Goal: Book appointment/travel/reservation

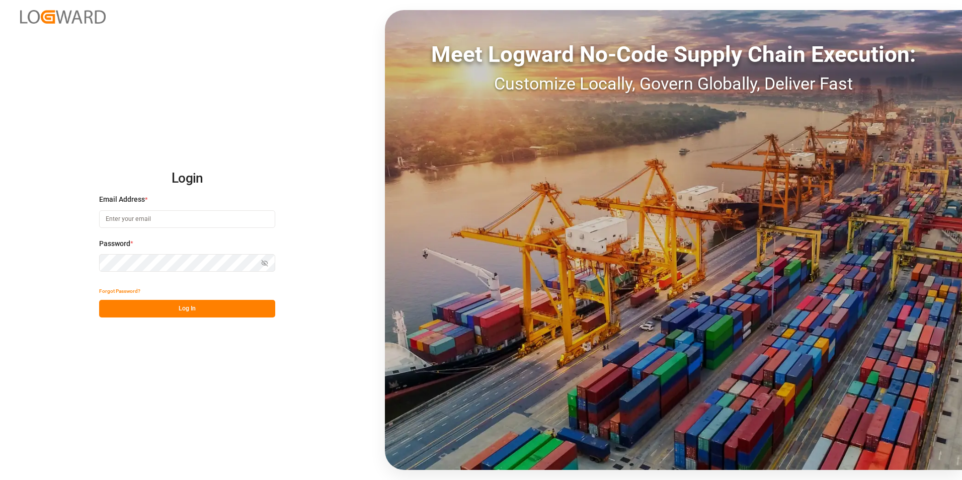
type input "[PERSON_NAME][EMAIL_ADDRESS][PERSON_NAME][DOMAIN_NAME]"
click at [121, 310] on button "Log In" at bounding box center [187, 309] width 176 height 18
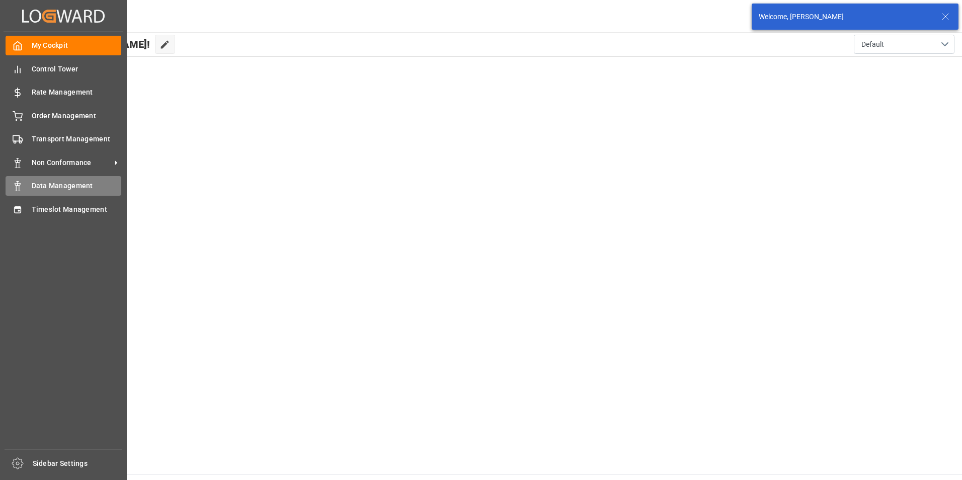
click at [25, 186] on div "Data Management Data Management" at bounding box center [64, 186] width 116 height 20
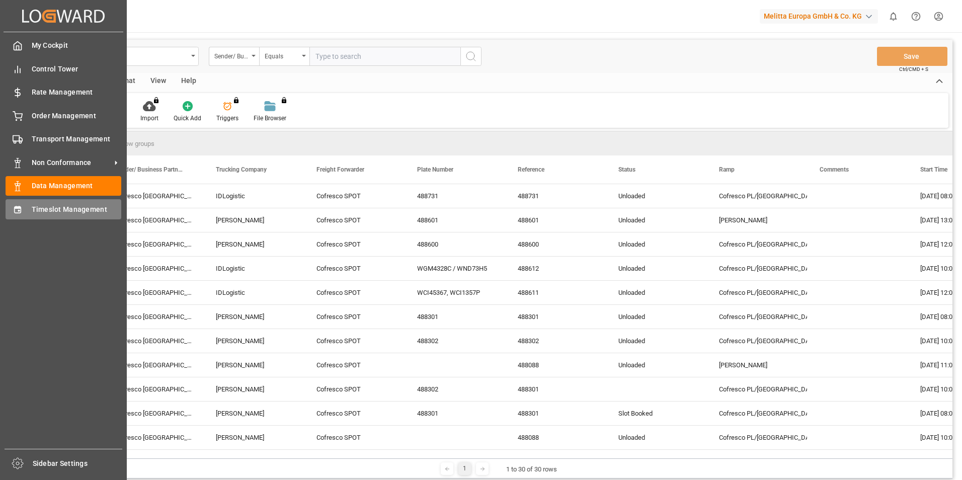
click at [13, 205] on icon at bounding box center [18, 210] width 10 height 10
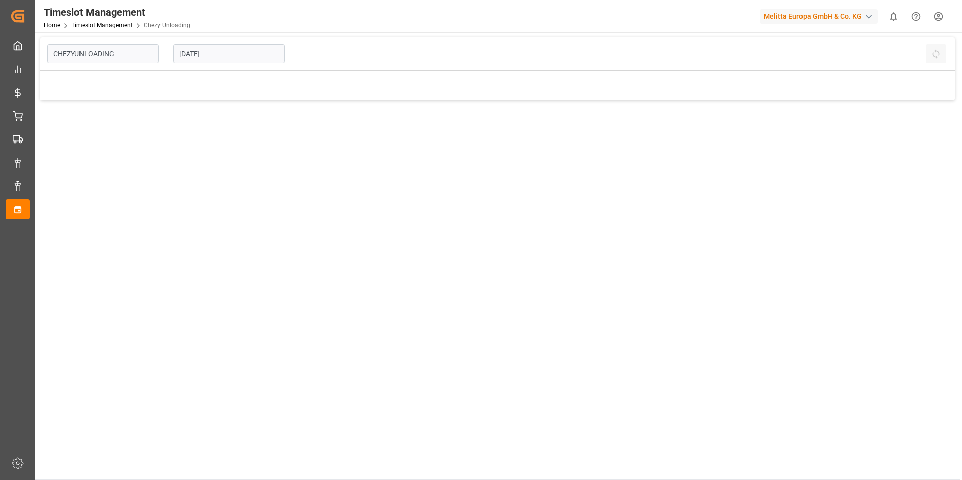
type input "Chezy Unloading"
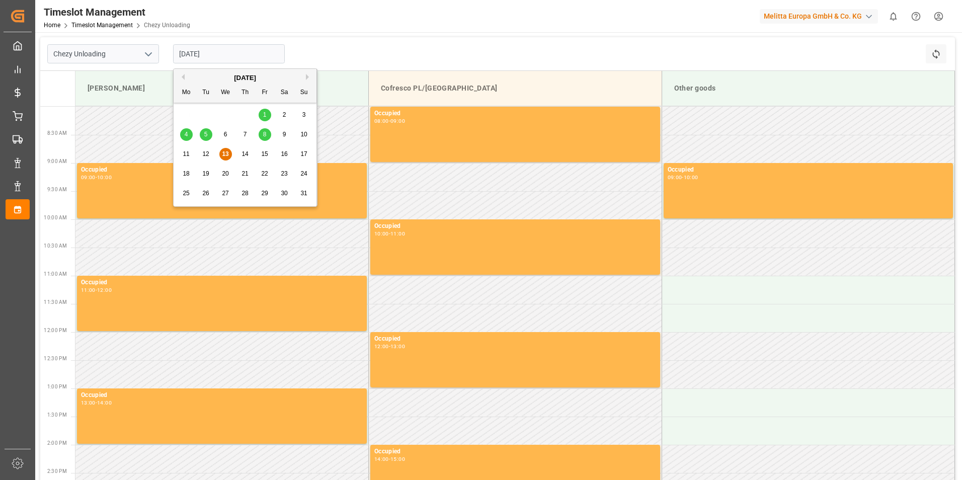
click at [224, 55] on input "[DATE]" at bounding box center [229, 53] width 112 height 19
click at [189, 171] on span "18" at bounding box center [186, 173] width 7 height 7
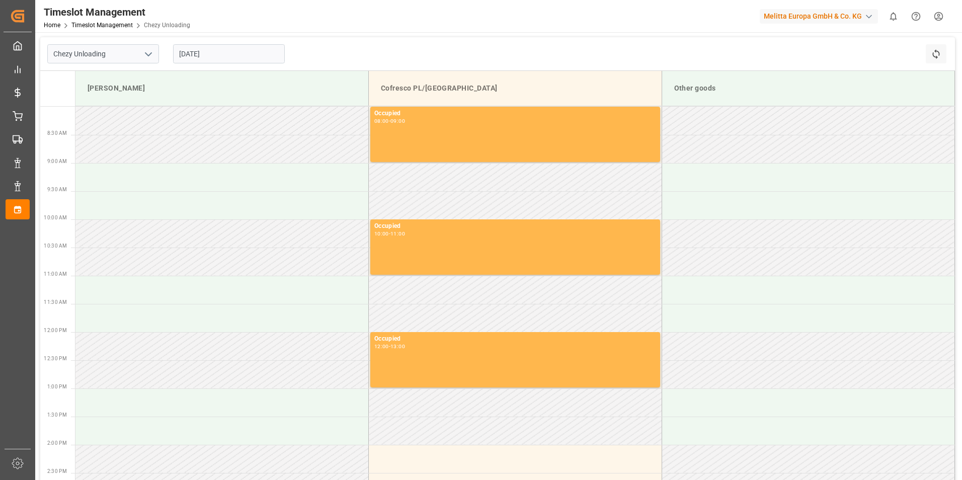
click at [220, 51] on input "[DATE]" at bounding box center [229, 53] width 112 height 19
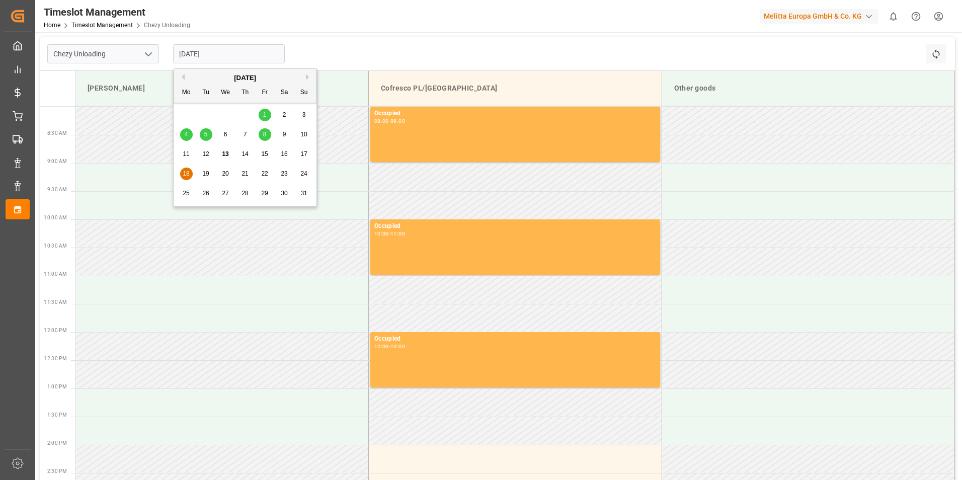
click at [207, 173] on span "19" at bounding box center [205, 173] width 7 height 7
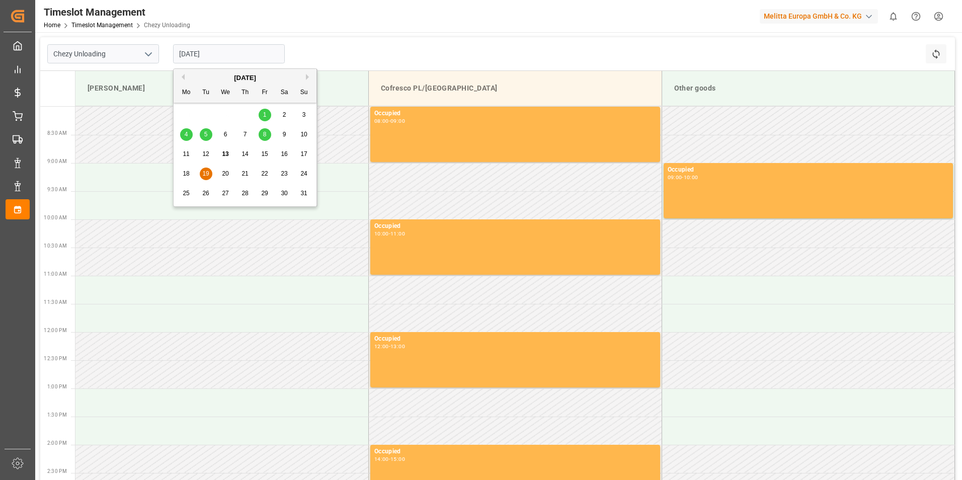
click at [221, 54] on input "[DATE]" at bounding box center [229, 53] width 112 height 19
click at [187, 174] on span "18" at bounding box center [186, 173] width 7 height 7
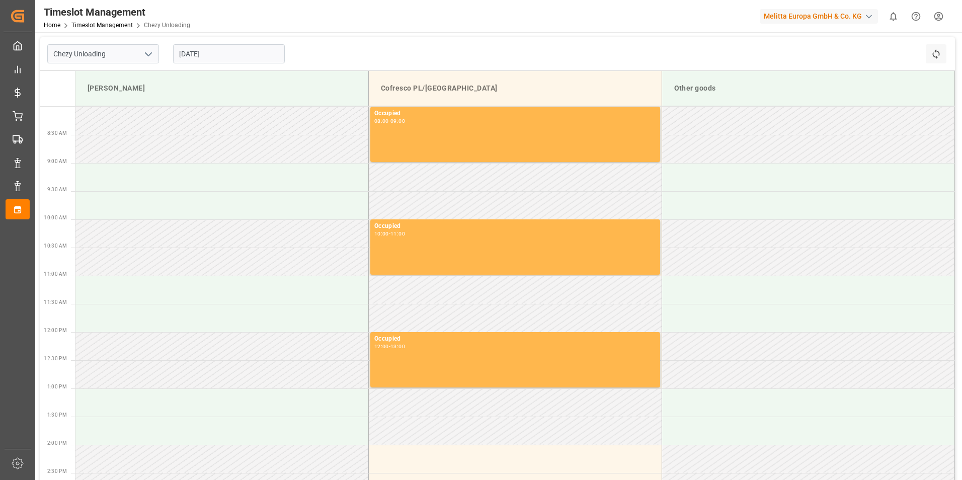
click at [265, 58] on input "[DATE]" at bounding box center [229, 53] width 112 height 19
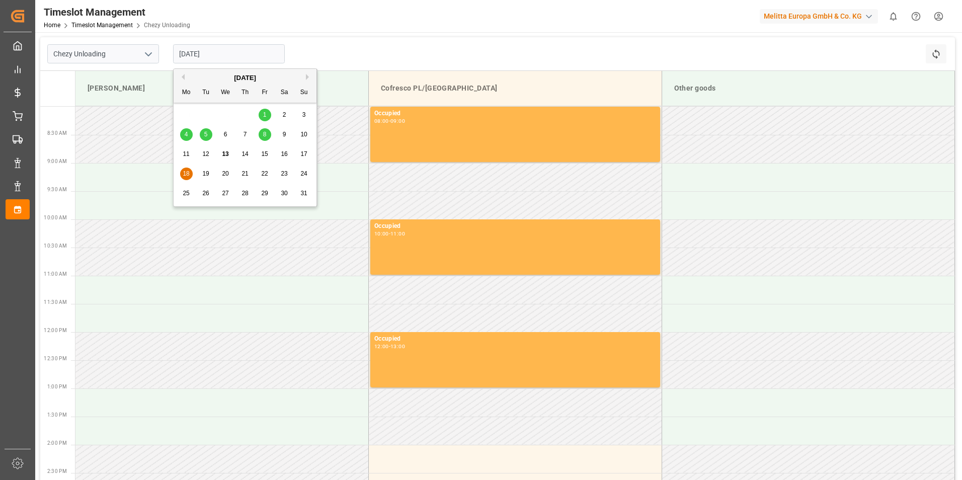
click at [230, 172] on div "20" at bounding box center [225, 174] width 13 height 12
type input "[DATE]"
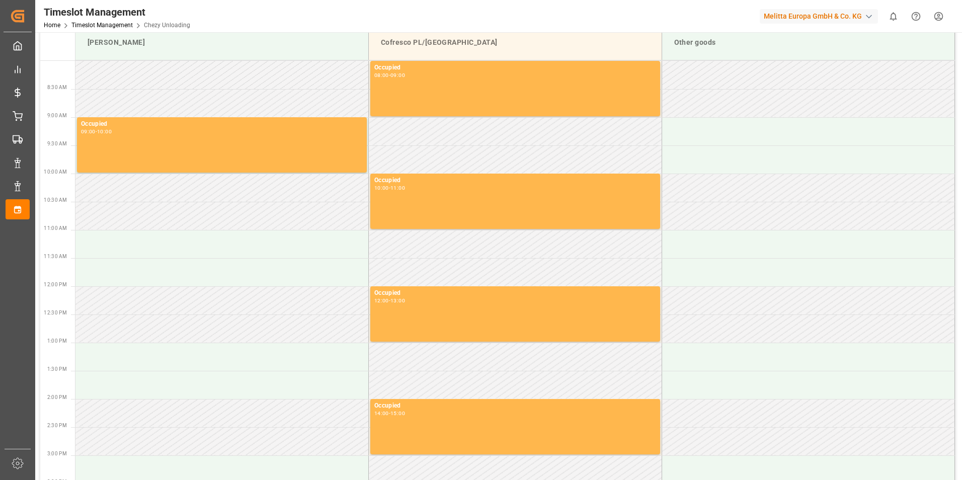
scroll to position [101, 0]
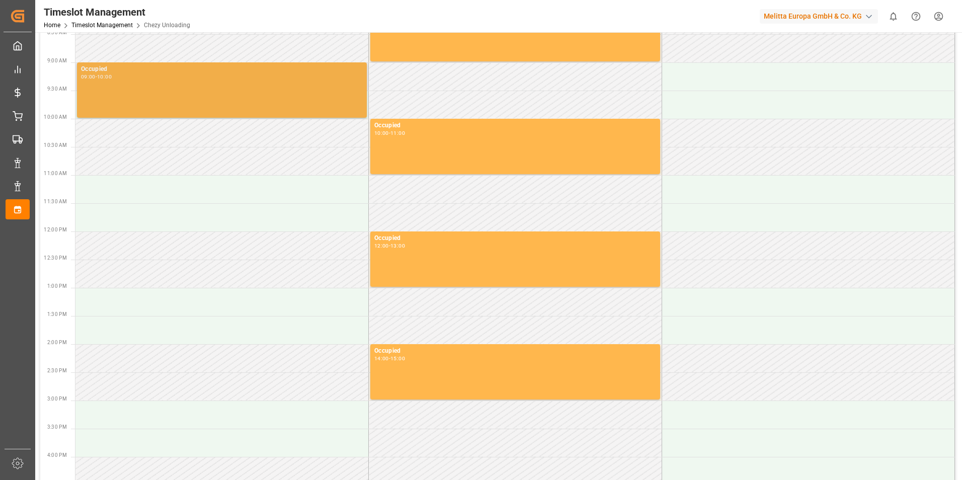
click at [192, 90] on div "Occupied 09:00 - 10:00" at bounding box center [222, 89] width 282 height 51
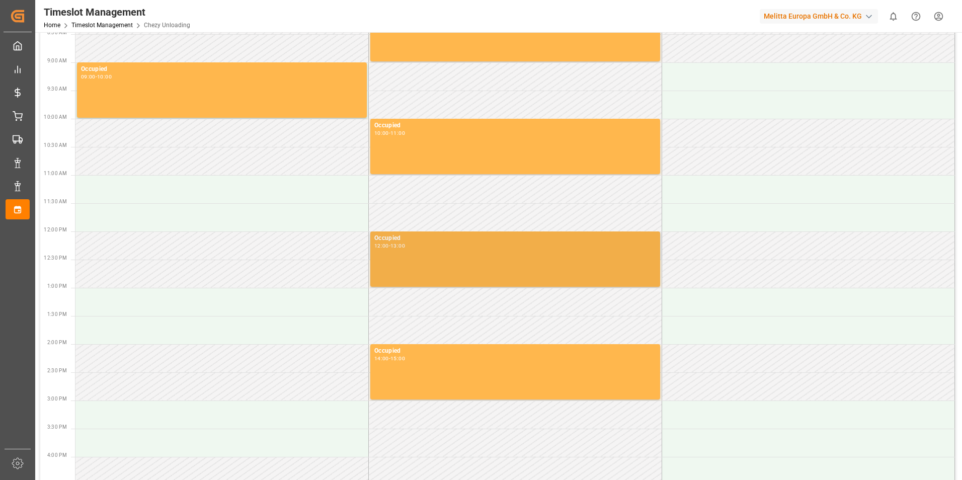
click at [413, 248] on div "12:00 - 13:00" at bounding box center [515, 247] width 282 height 6
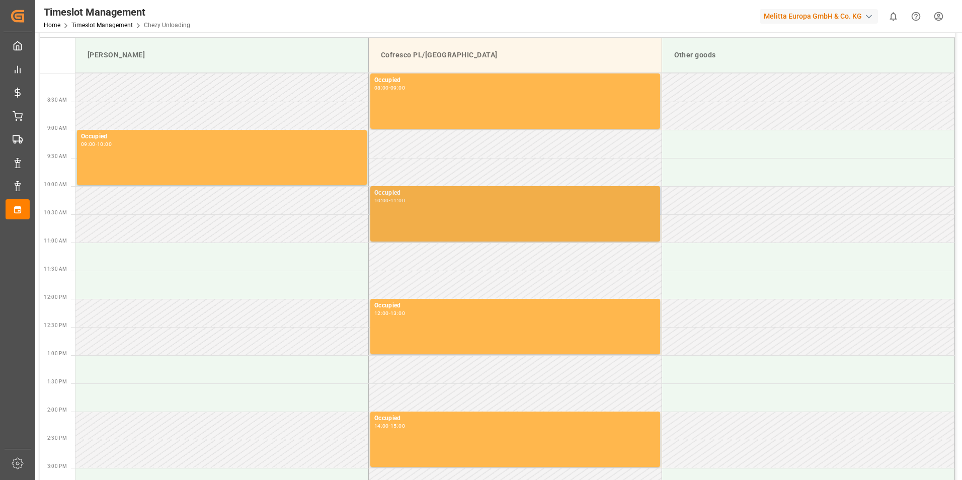
scroll to position [0, 0]
